Goal: Use online tool/utility: Utilize a website feature to perform a specific function

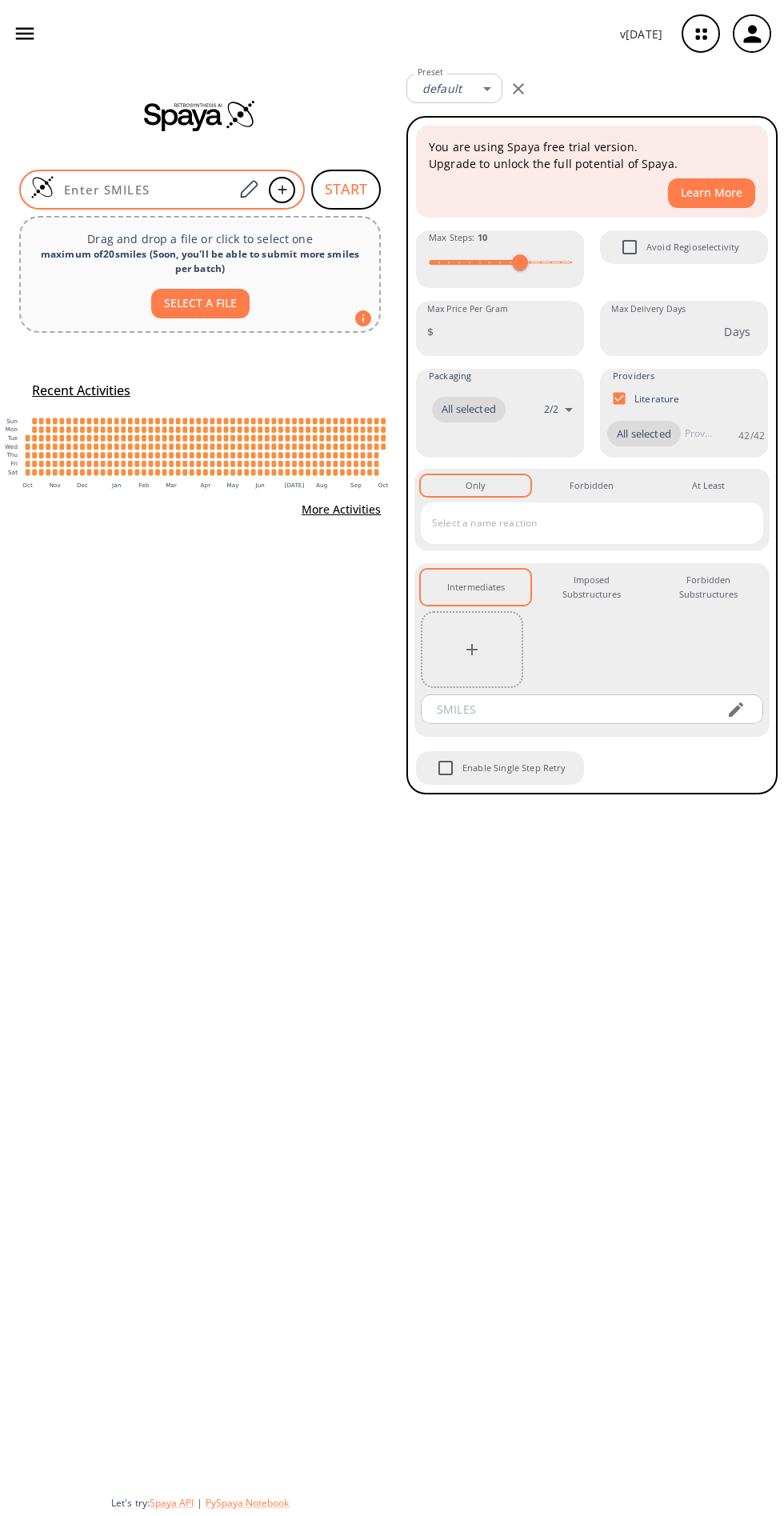
click at [187, 189] on input at bounding box center [143, 190] width 179 height 16
click at [168, 189] on input at bounding box center [143, 190] width 179 height 16
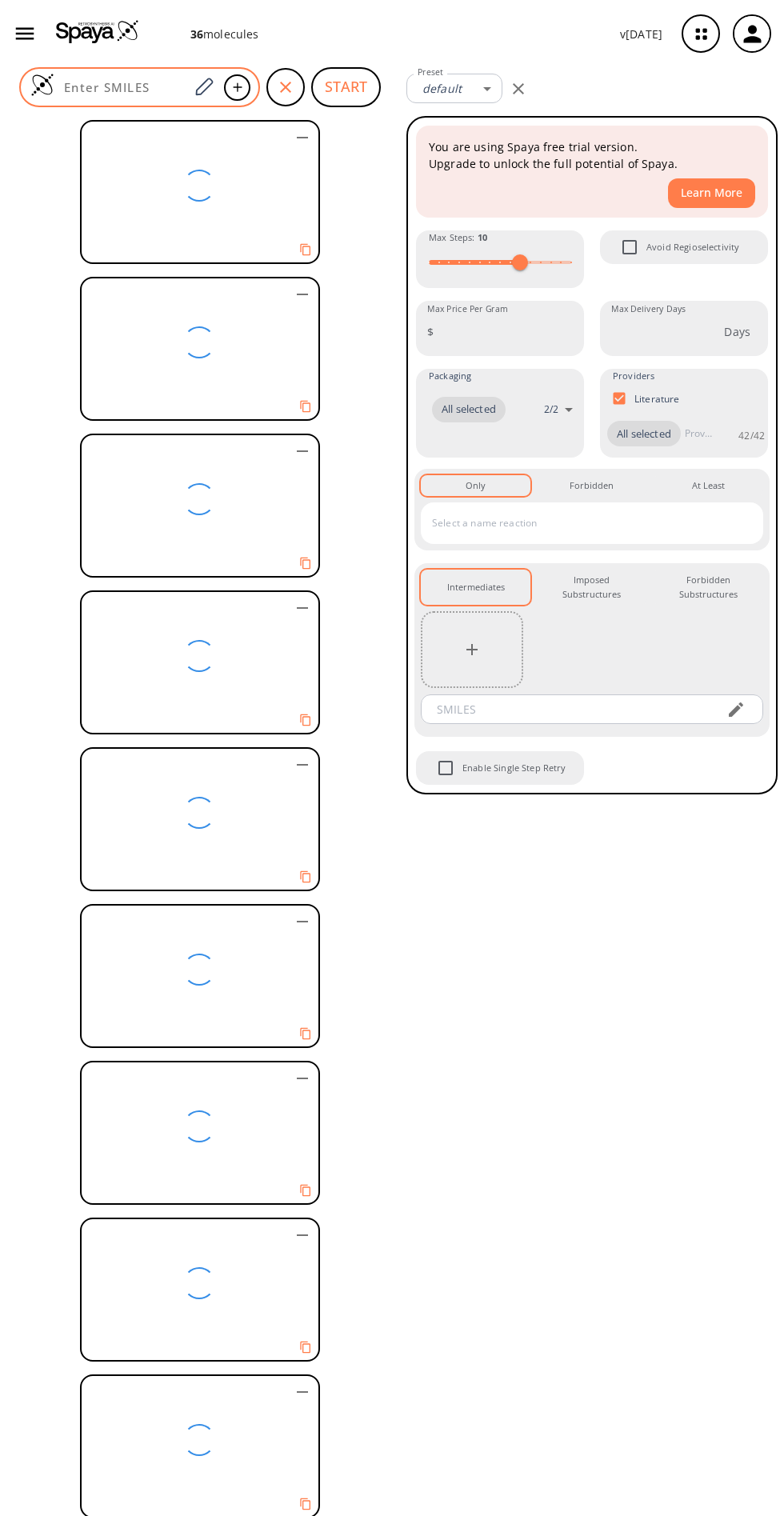
click at [129, 79] on div at bounding box center [140, 86] width 241 height 40
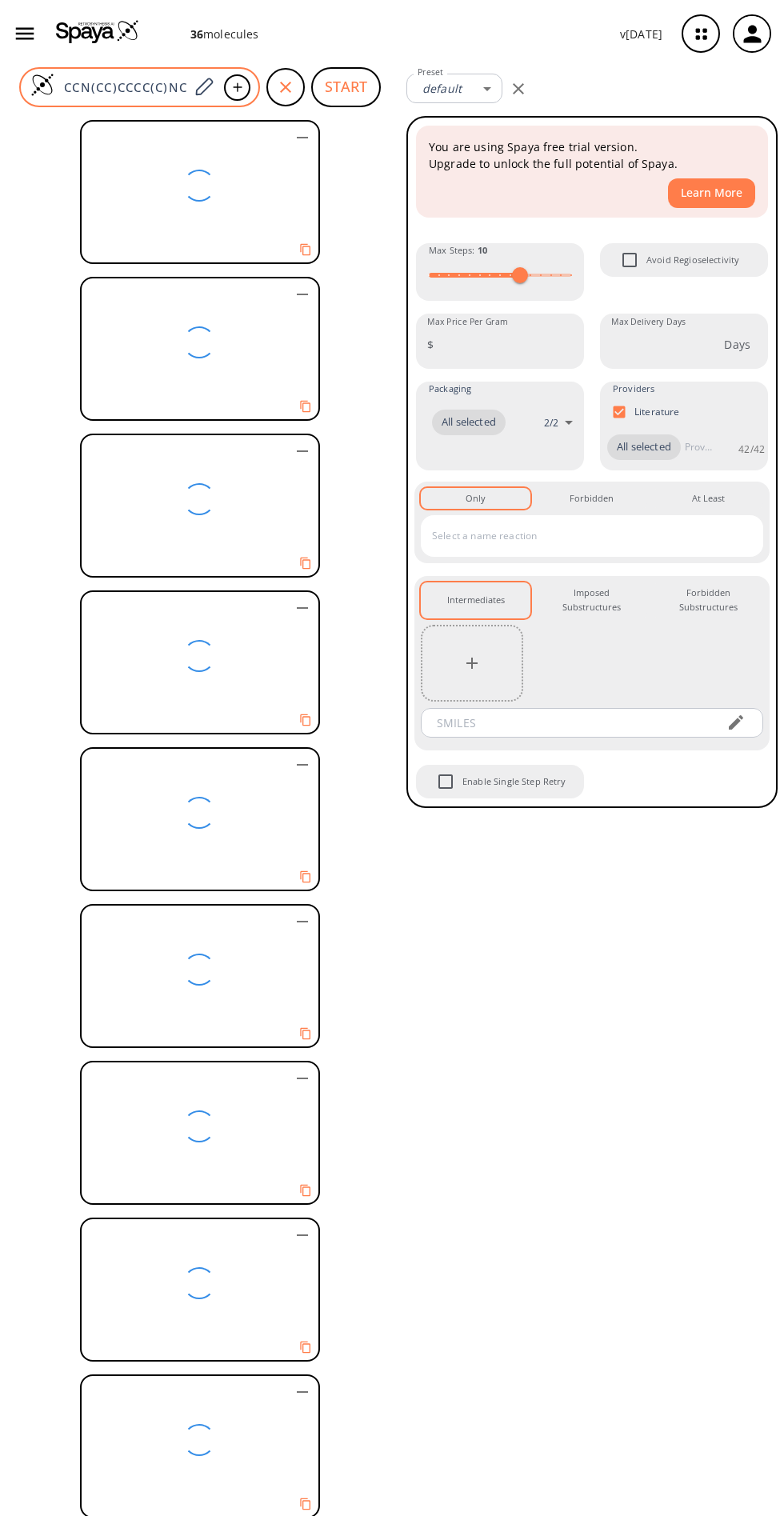
scroll to position [0, 177]
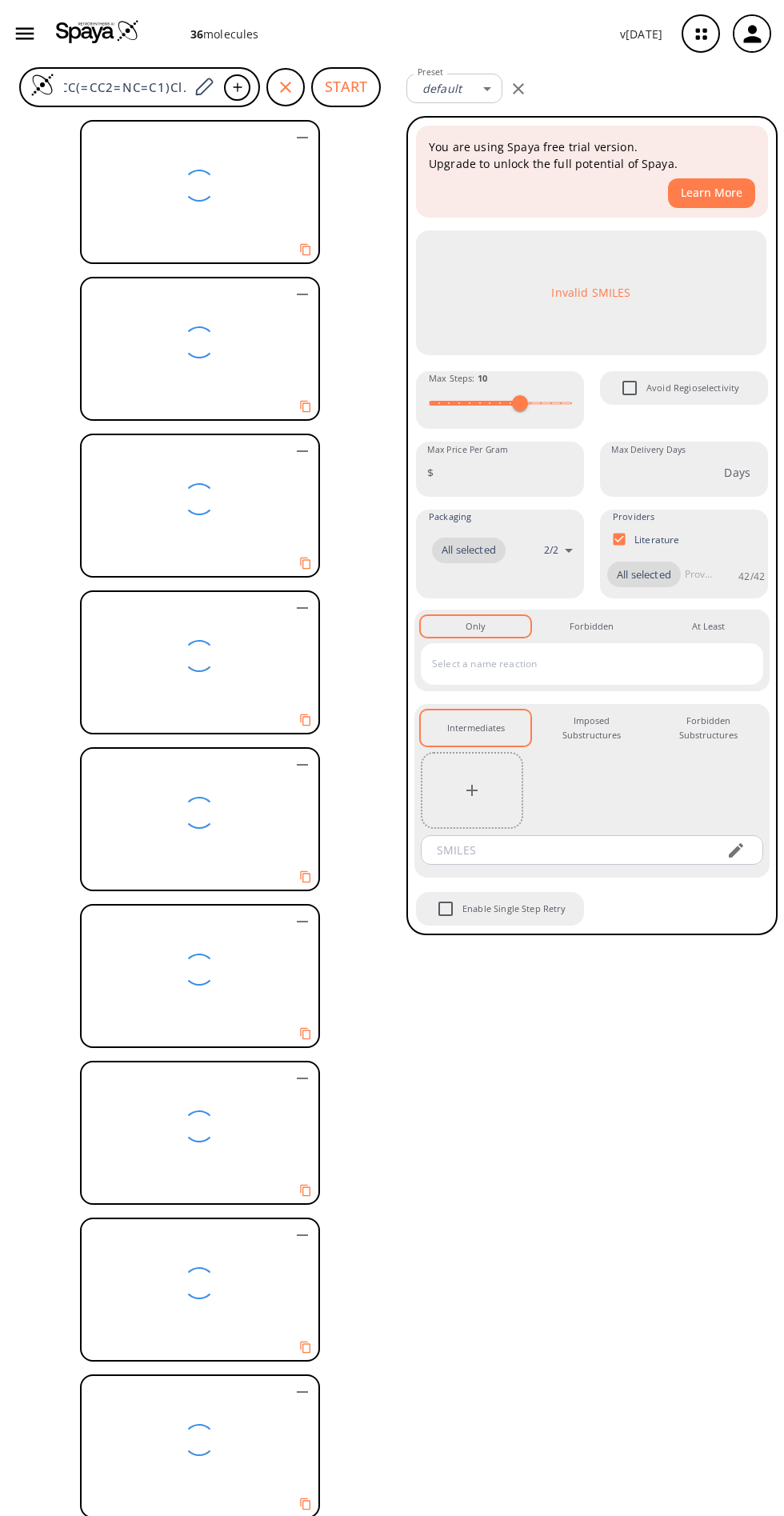
click at [338, 84] on button "START" at bounding box center [346, 86] width 70 height 40
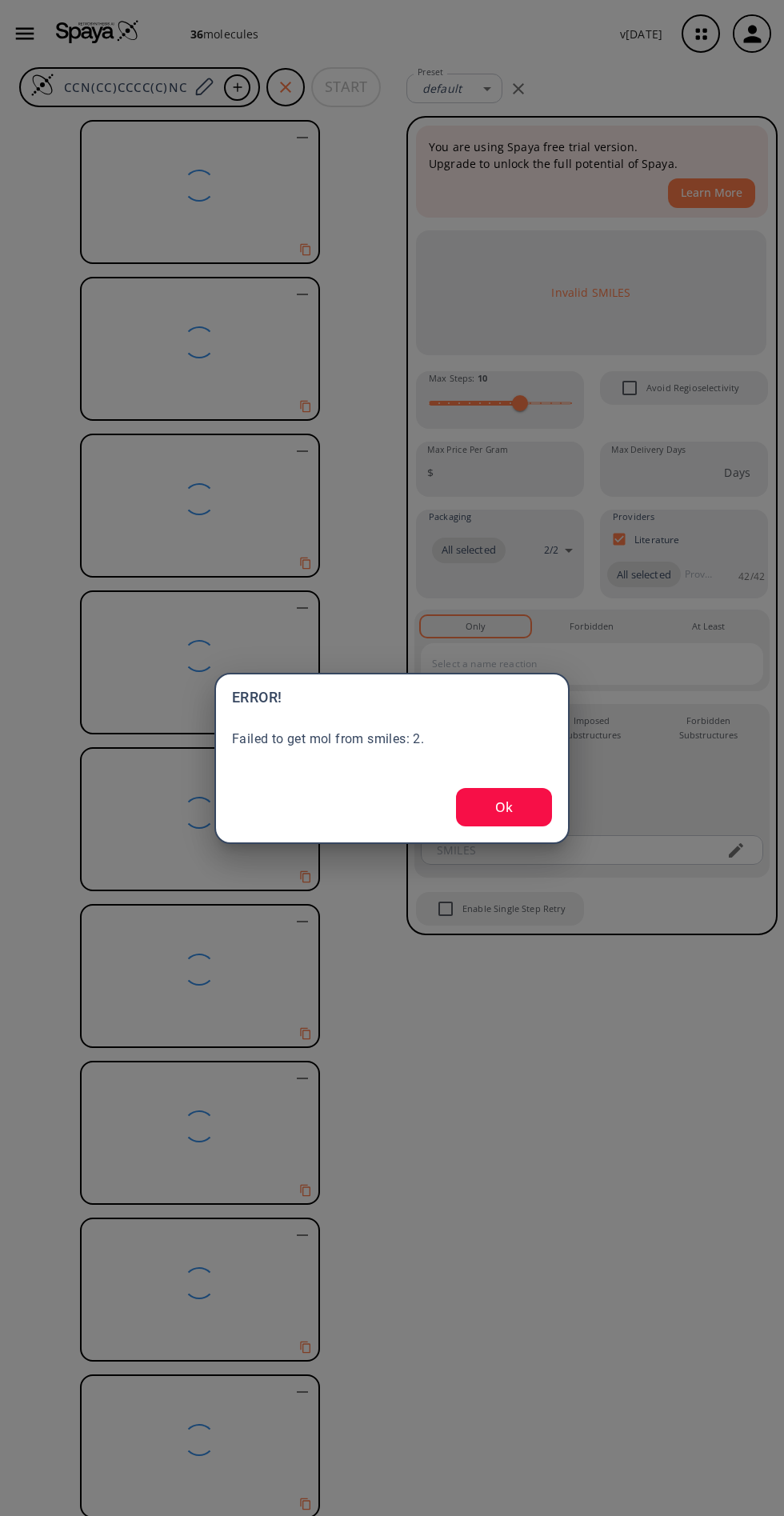
click at [503, 807] on button "Ok" at bounding box center [504, 807] width 96 height 38
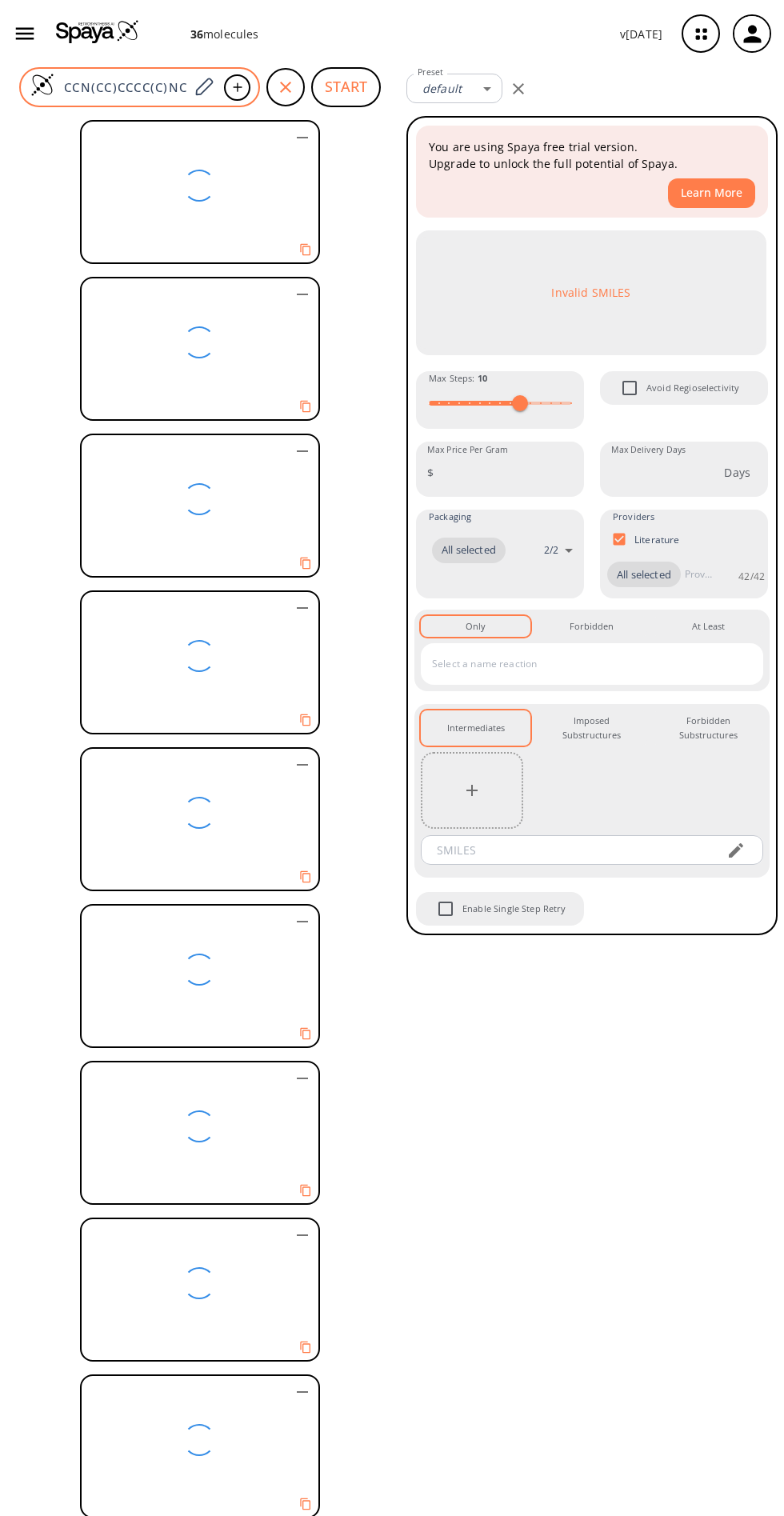
click at [166, 84] on input "CCN(CC)CCCC(C)NC1=C2C=CC(=CC2=NC=C1)Cl." at bounding box center [121, 87] width 135 height 16
type input "C"
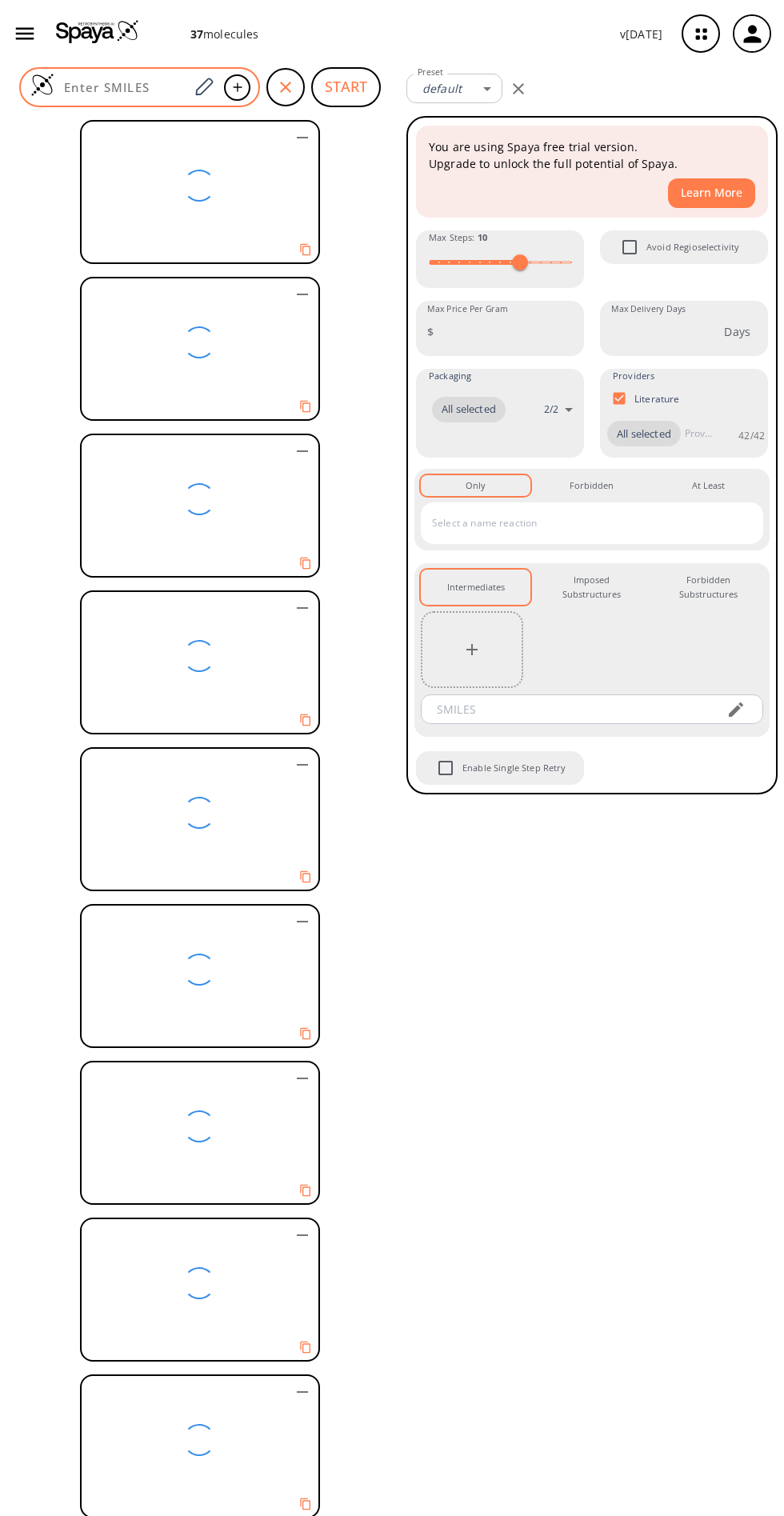
click at [155, 80] on input at bounding box center [121, 87] width 135 height 16
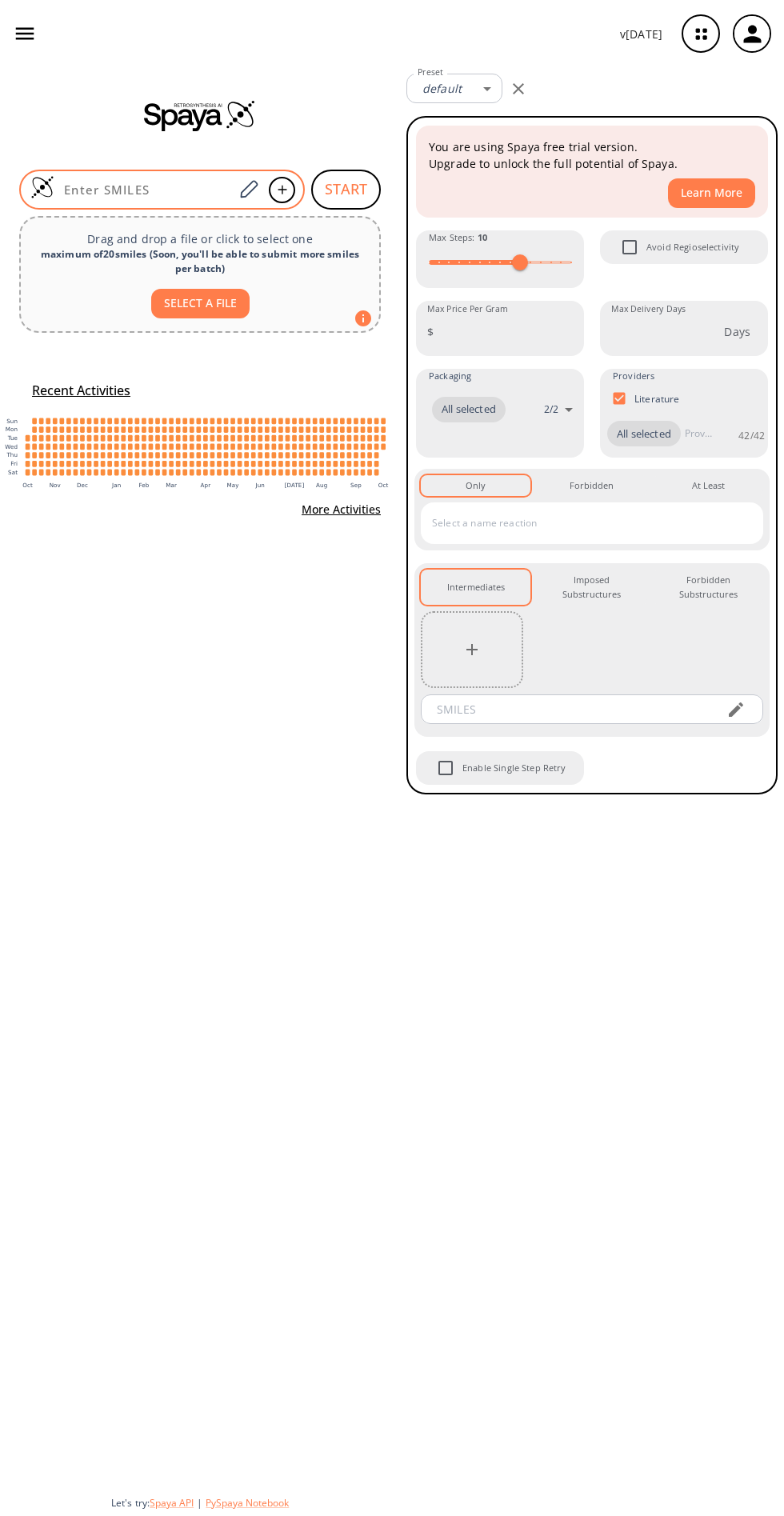
click at [181, 189] on input at bounding box center [143, 190] width 179 height 16
paste input "CCN(CC)CCCC(C)NC1=C2C=CC(=CC2=NC=C1)Cl."
type input "CCN(CC)CCCC(C)NC1=C2C=CC(=CC2=NC=C1)Cl."
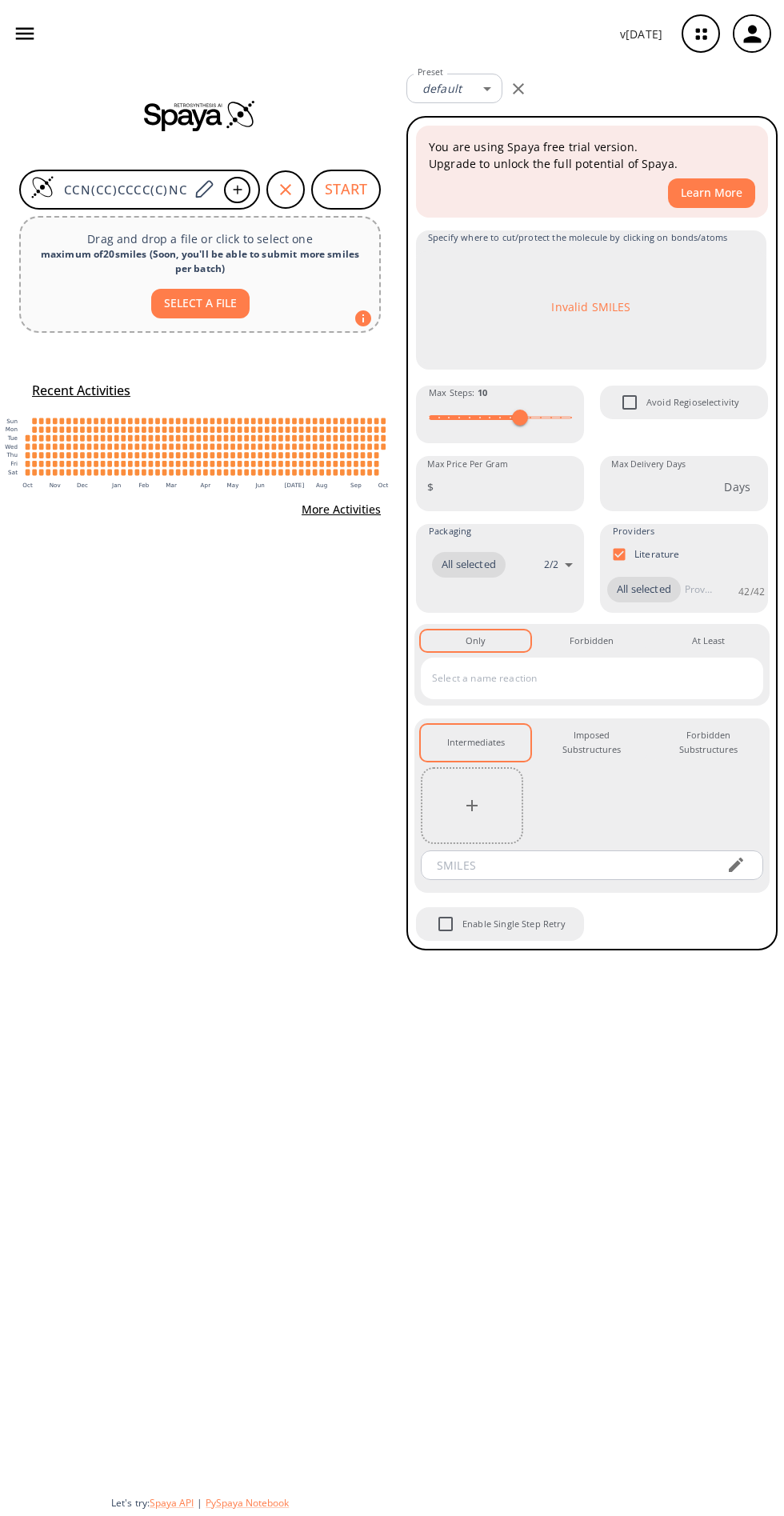
click at [368, 174] on button "START" at bounding box center [346, 190] width 70 height 40
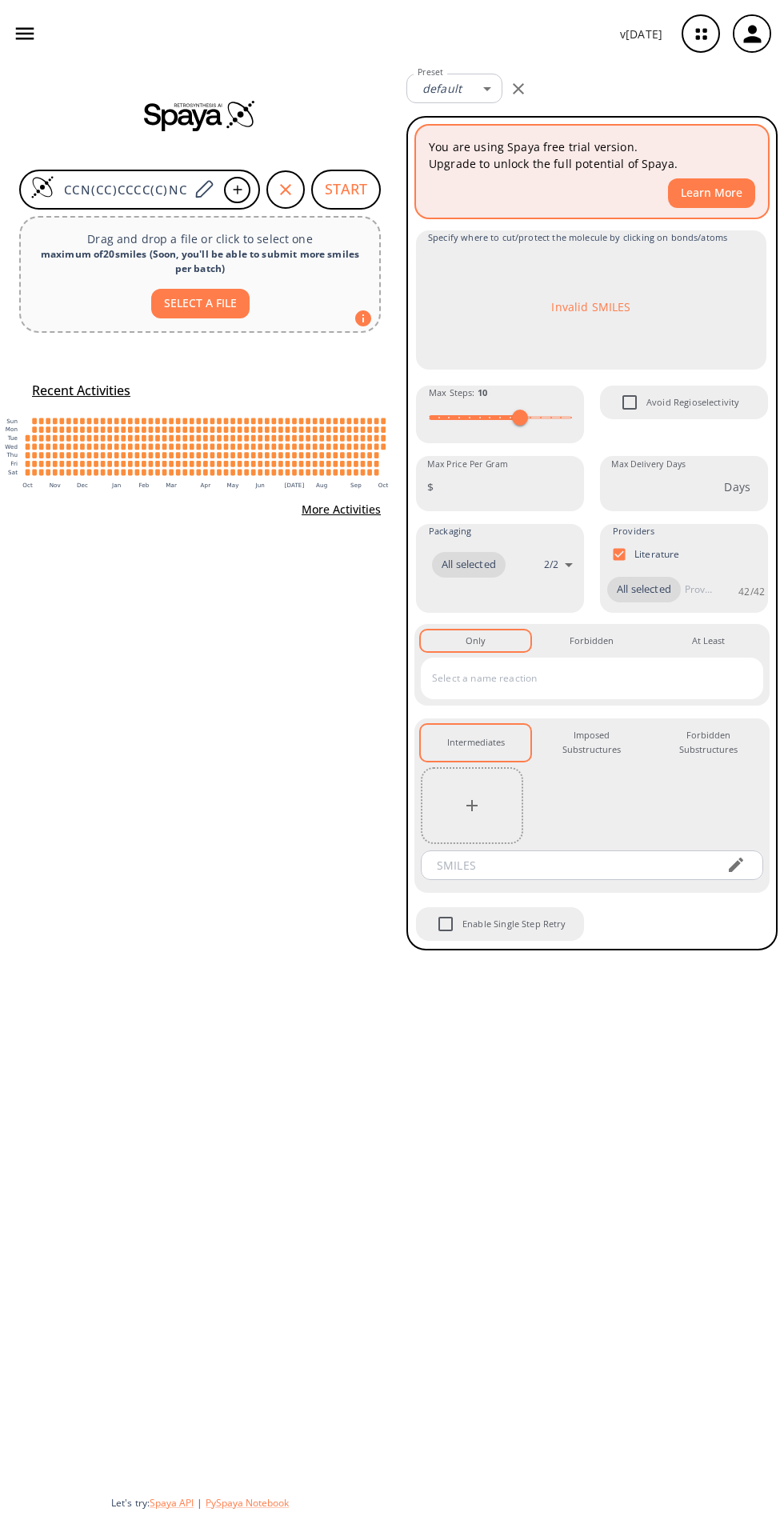
click at [689, 196] on button "Learn More" at bounding box center [711, 194] width 87 height 29
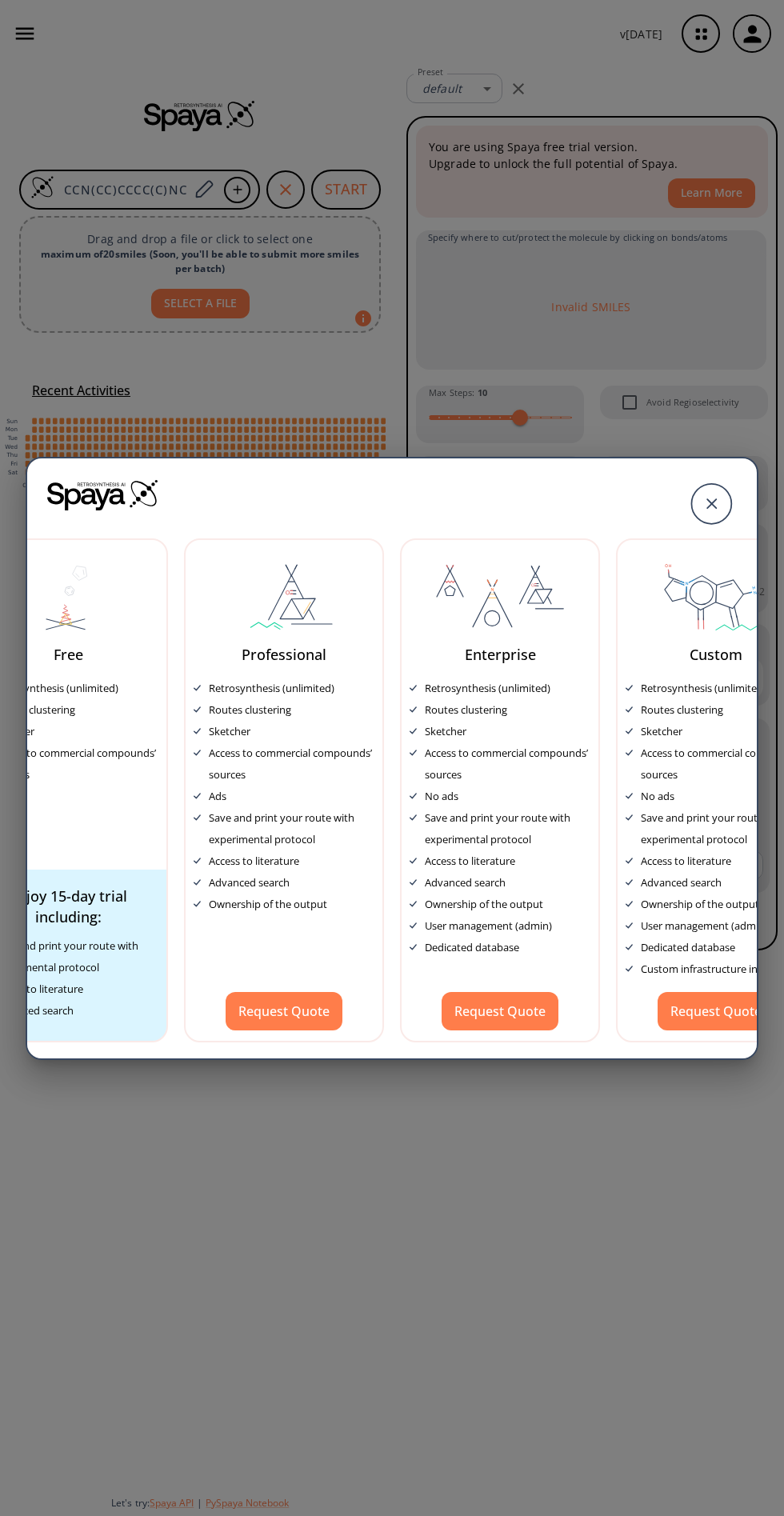
click at [696, 125] on div "Free Retrosynthesis (unlimited) Routes clustering Sketcher Access to commercial…" at bounding box center [392, 758] width 784 height 1516
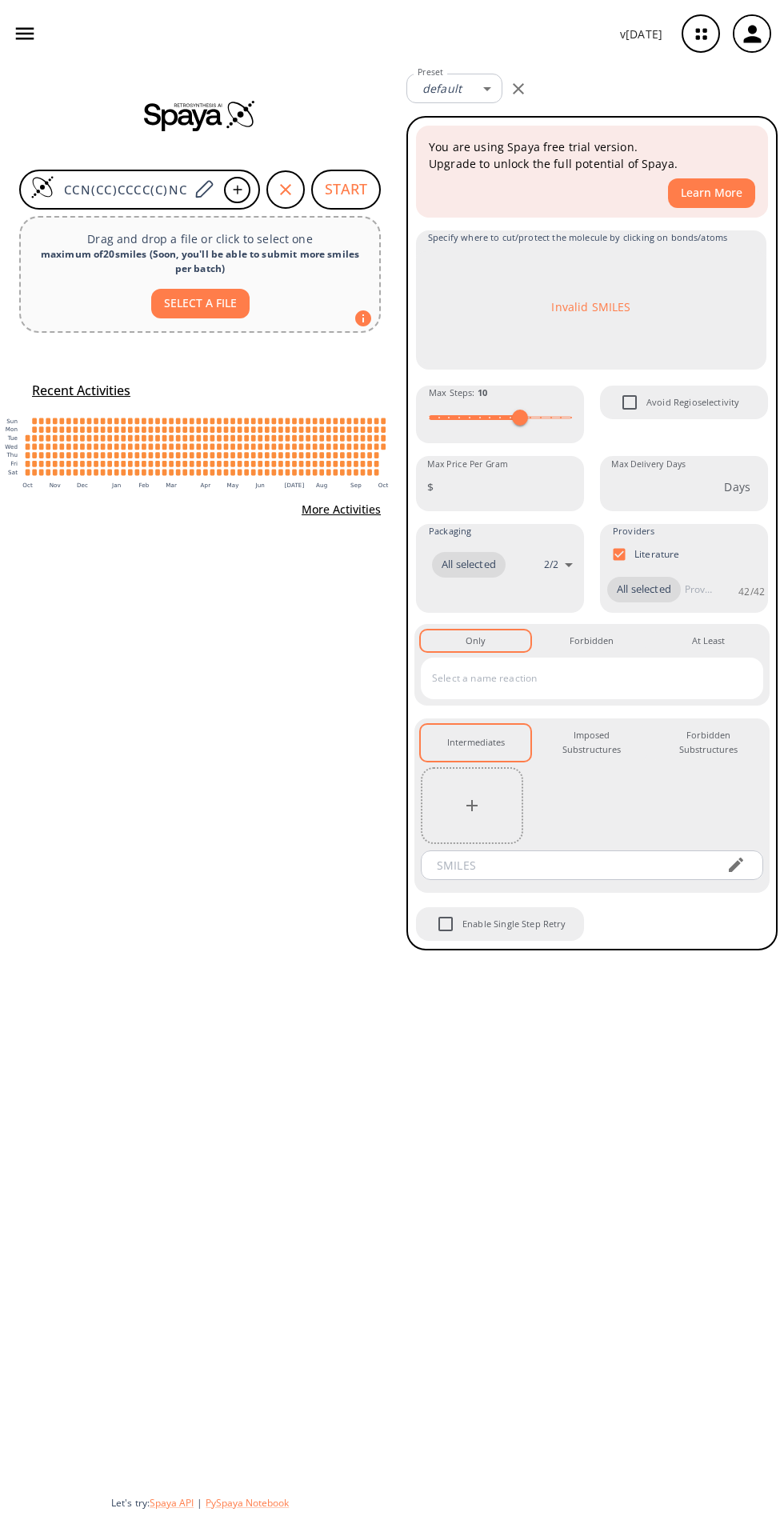
click at [751, 32] on icon "button" at bounding box center [752, 33] width 27 height 27
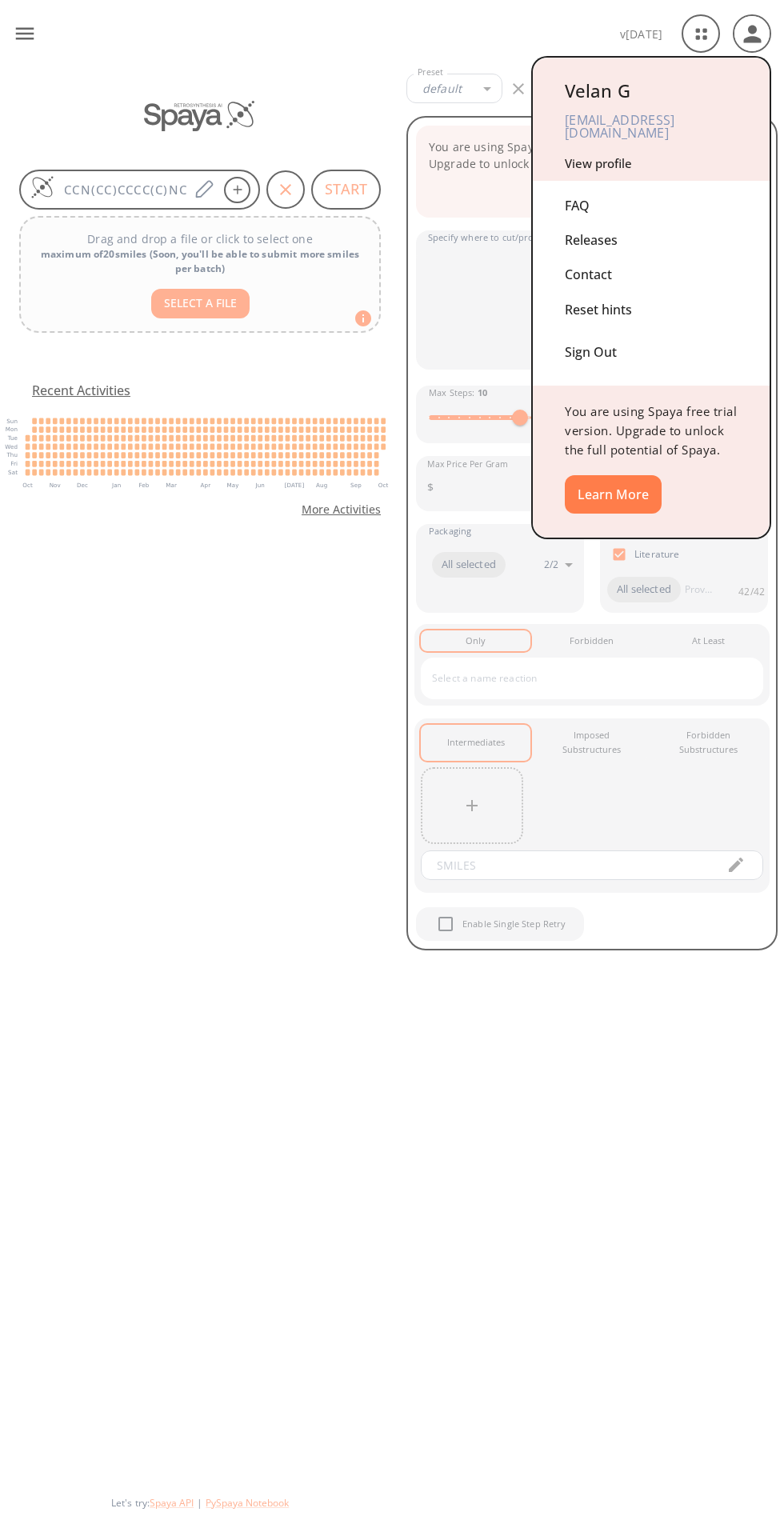
click at [420, 152] on div at bounding box center [392, 758] width 784 height 1516
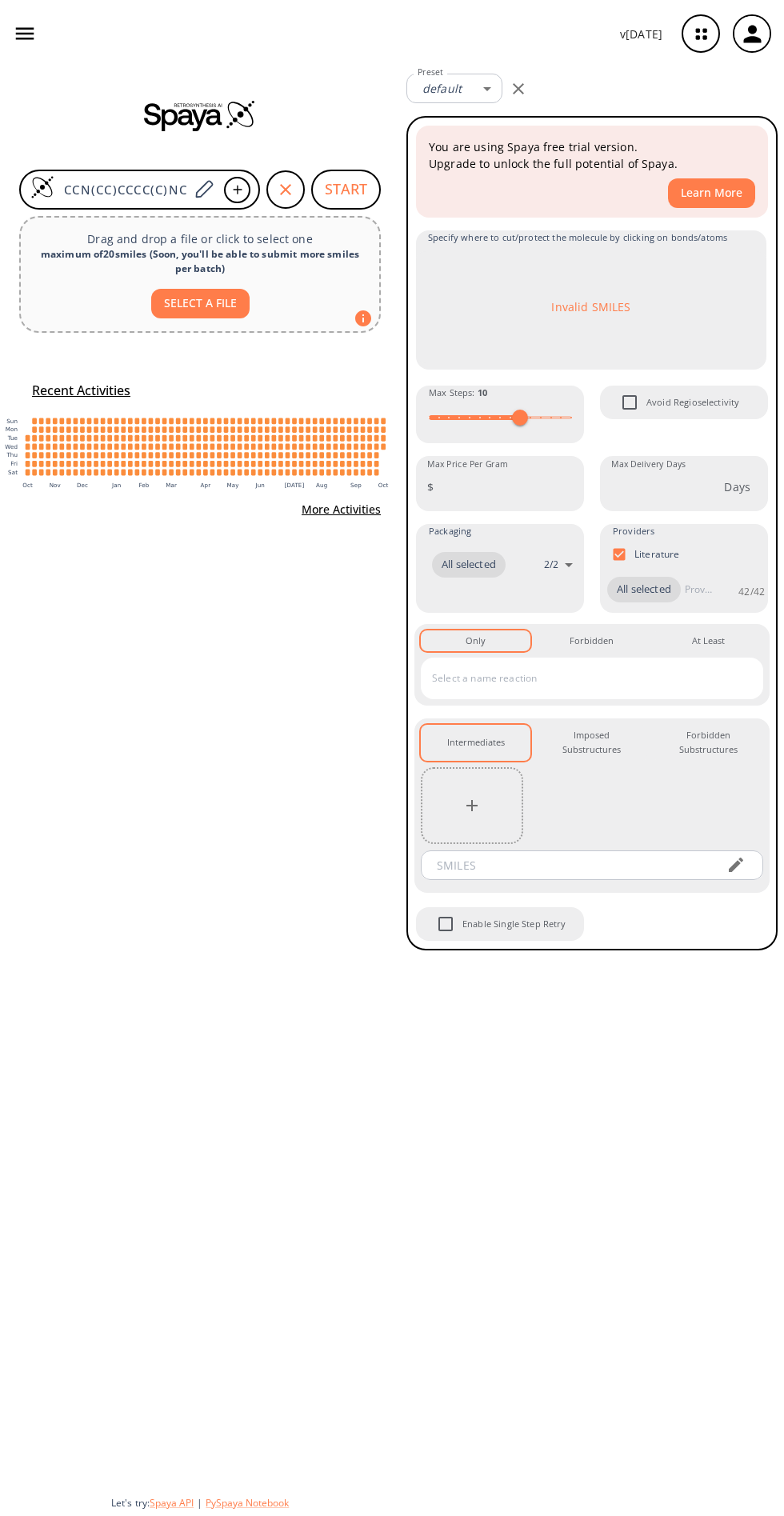
click at [345, 196] on button "START" at bounding box center [346, 190] width 70 height 40
